Goal: Transaction & Acquisition: Purchase product/service

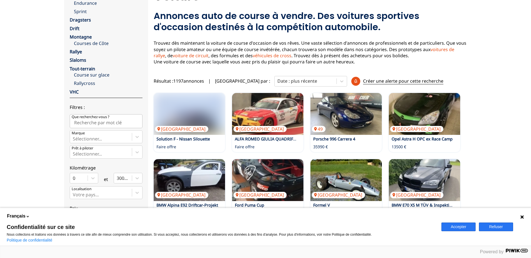
scroll to position [56, 0]
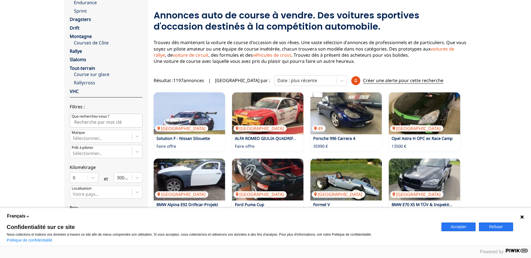
click at [454, 224] on button "Accepter" at bounding box center [458, 227] width 34 height 9
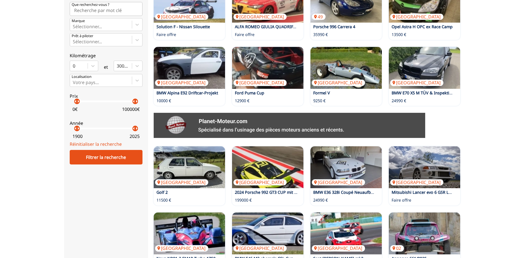
scroll to position [196, 0]
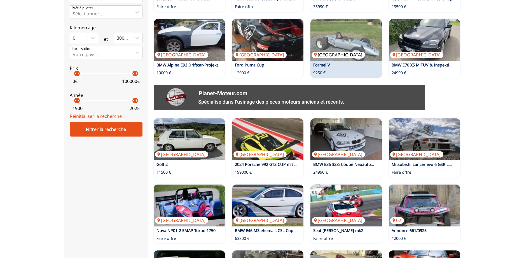
click at [339, 39] on img at bounding box center [345, 40] width 71 height 42
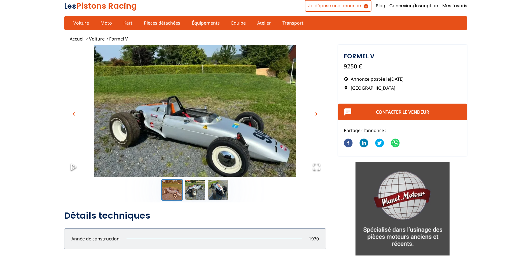
click at [316, 115] on span "chevron_right" at bounding box center [316, 114] width 7 height 7
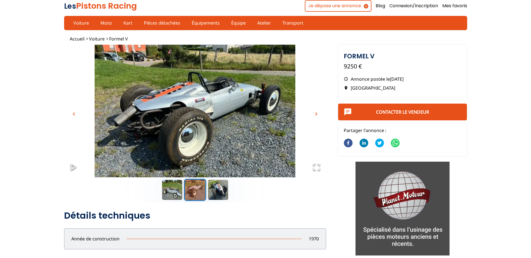
click at [316, 115] on span "chevron_right" at bounding box center [316, 114] width 7 height 7
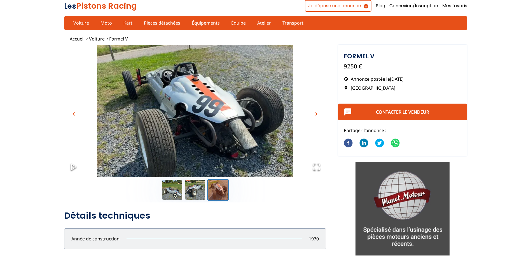
click at [316, 115] on span "chevron_right" at bounding box center [316, 114] width 7 height 7
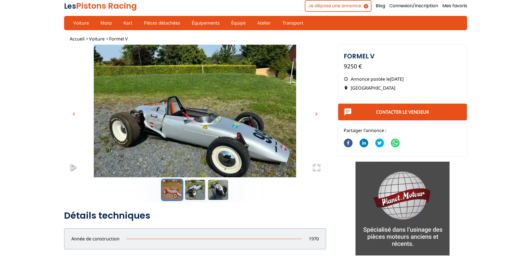
click at [316, 115] on span "chevron_right" at bounding box center [316, 114] width 7 height 7
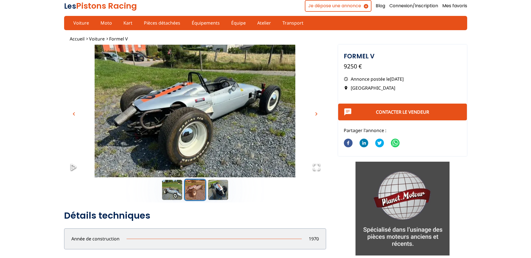
click at [316, 115] on span "chevron_right" at bounding box center [316, 114] width 7 height 7
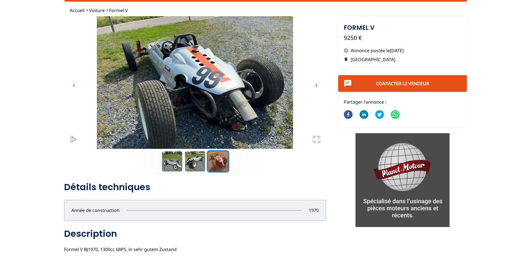
scroll to position [28, 0]
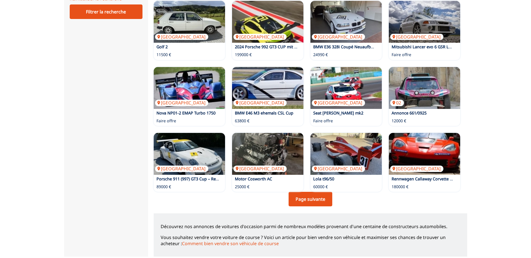
scroll to position [336, 0]
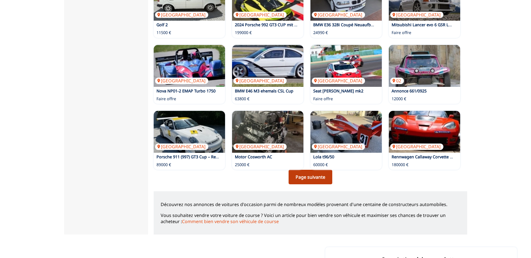
click at [316, 179] on link "Page suivante" at bounding box center [310, 177] width 44 height 15
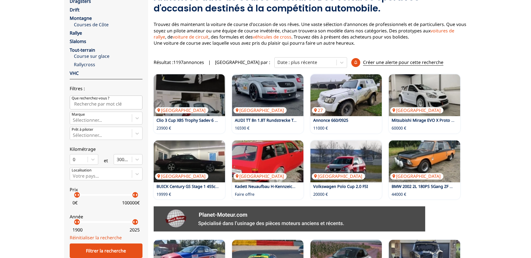
scroll to position [84, 0]
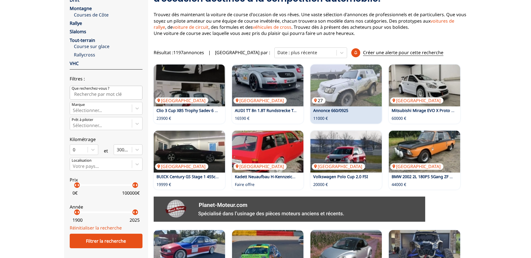
click at [344, 92] on img at bounding box center [345, 86] width 71 height 42
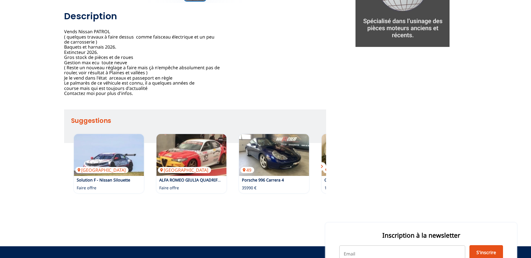
scroll to position [168, 0]
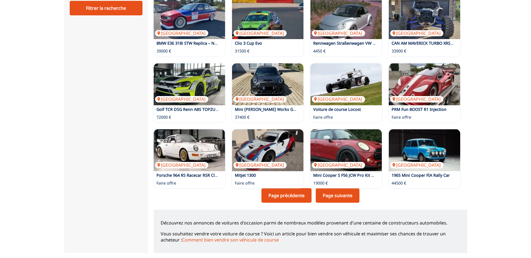
scroll to position [345, 0]
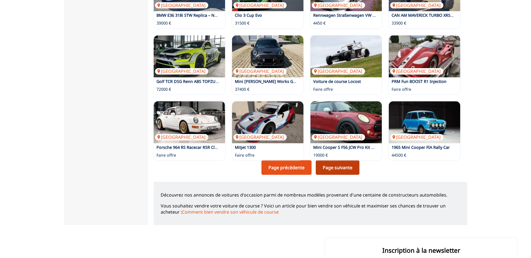
click at [344, 167] on link "Page suivante" at bounding box center [338, 168] width 44 height 15
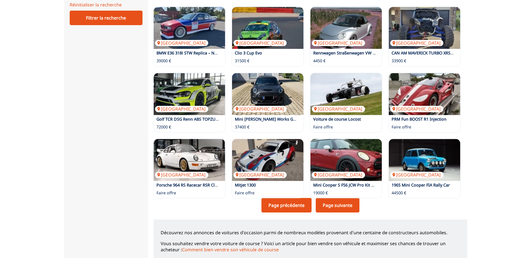
scroll to position [308, 0]
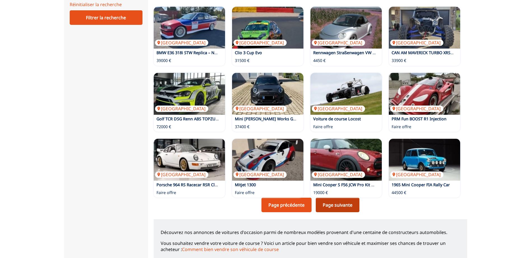
click at [343, 208] on link "Page suivante" at bounding box center [338, 205] width 44 height 15
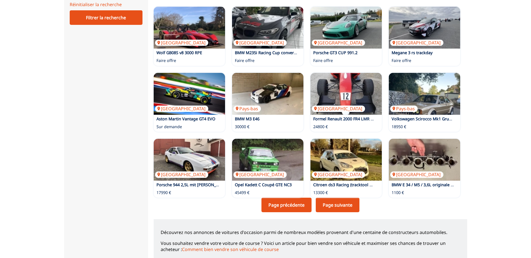
scroll to position [336, 0]
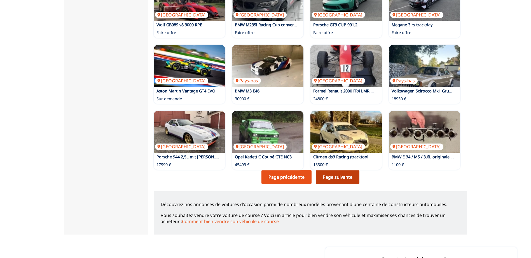
click at [325, 178] on link "Page suivante" at bounding box center [338, 177] width 44 height 15
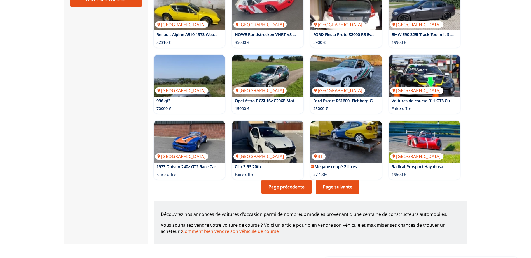
scroll to position [336, 0]
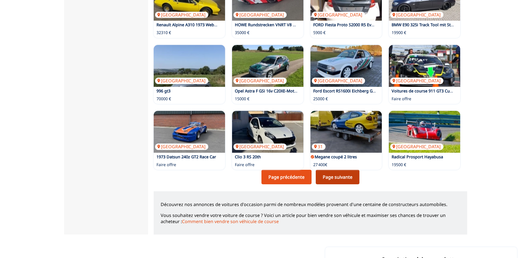
click at [351, 176] on link "Page suivante" at bounding box center [338, 177] width 44 height 15
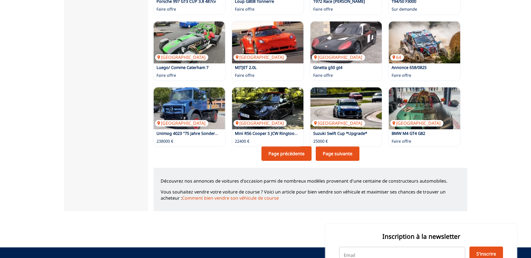
scroll to position [364, 0]
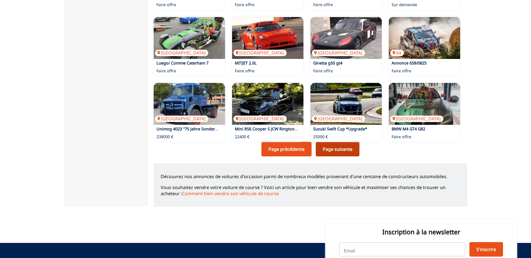
click at [334, 152] on link "Page suivante" at bounding box center [338, 149] width 44 height 15
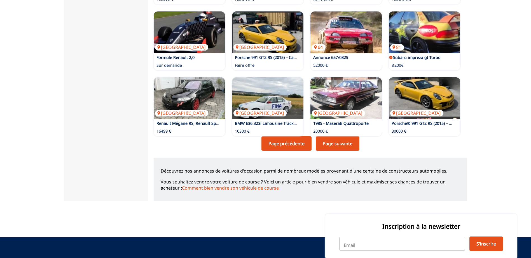
scroll to position [392, 0]
